Goal: Use online tool/utility: Utilize a website feature to perform a specific function

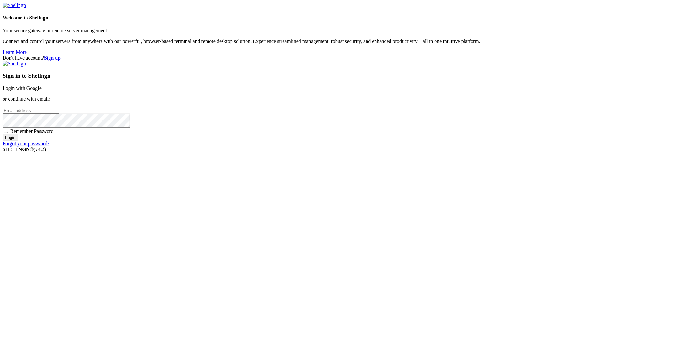
click at [41, 91] on link "Login with Google" at bounding box center [22, 88] width 39 height 5
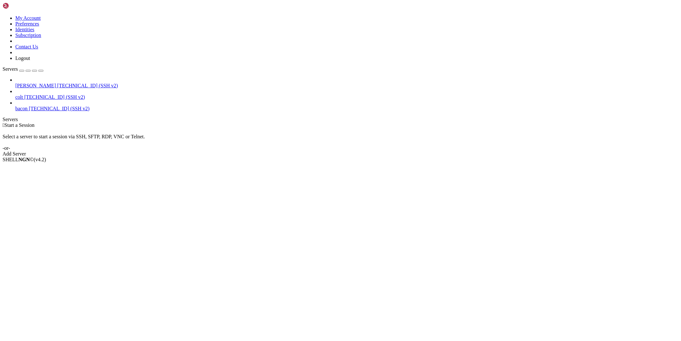
click at [19, 70] on button "button" at bounding box center [21, 71] width 5 height 2
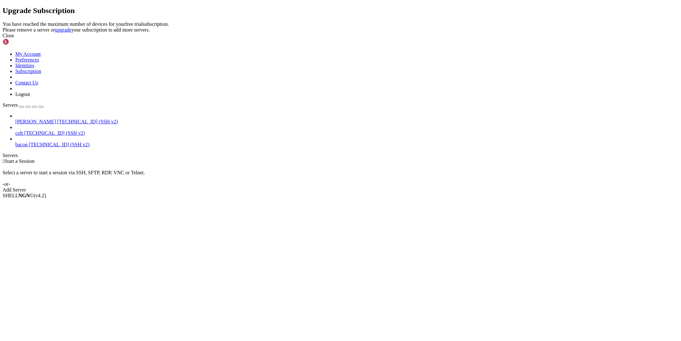
click at [418, 39] on div "Close" at bounding box center [340, 36] width 675 height 6
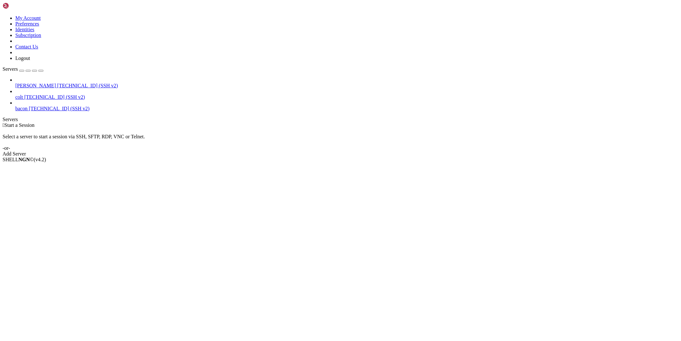
click at [57, 83] on span "[TECHNICAL_ID] (SSH v2)" at bounding box center [87, 85] width 61 height 5
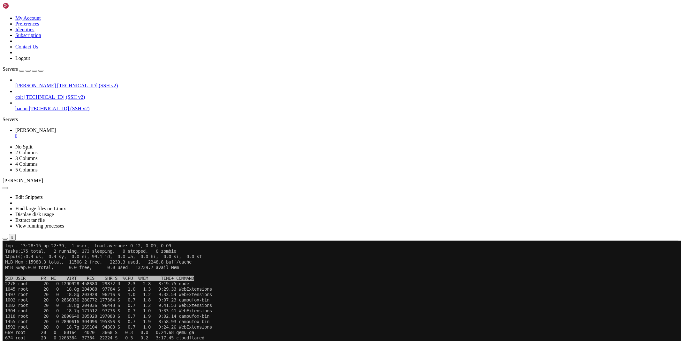
click at [5, 239] on icon "button" at bounding box center [5, 239] width 0 height 0
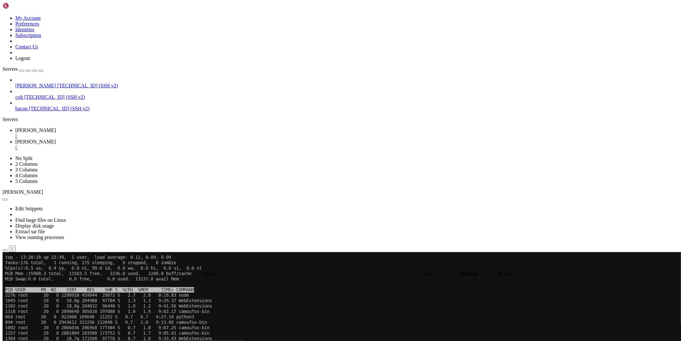
type input "/root"
click at [56, 128] on span "[PERSON_NAME]" at bounding box center [35, 130] width 41 height 5
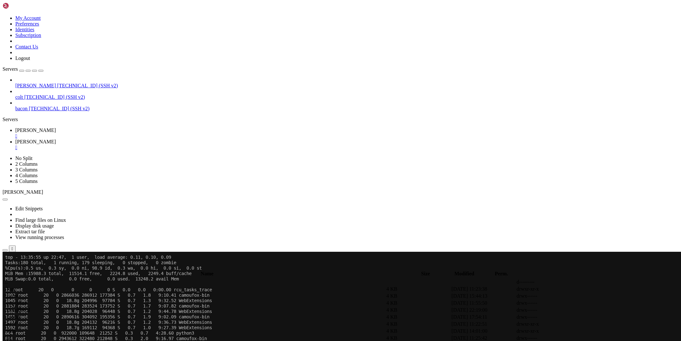
scroll to position [78, 0]
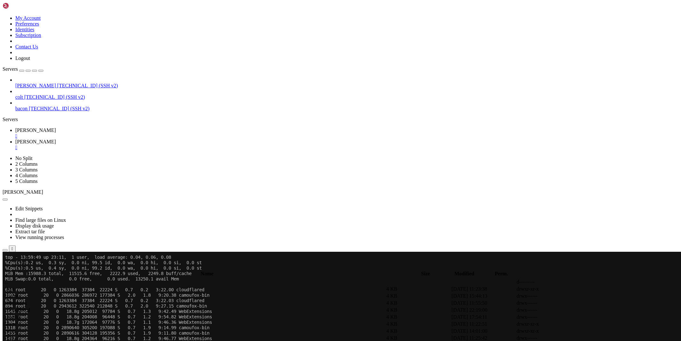
scroll to position [645, 0]
